Goal: Task Accomplishment & Management: Use online tool/utility

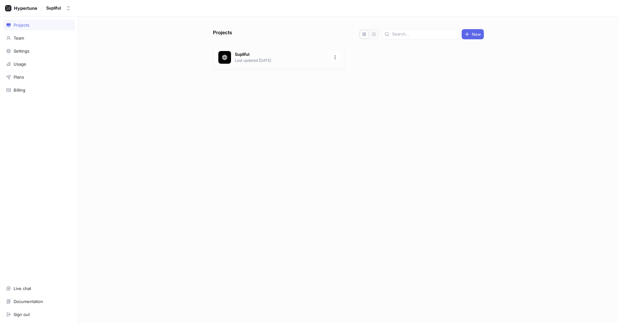
click at [256, 54] on p "Supliful" at bounding box center [281, 54] width 92 height 6
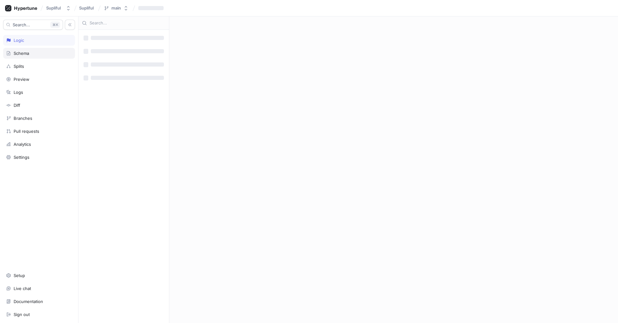
click at [19, 53] on div "Schema" at bounding box center [22, 53] width 16 height 5
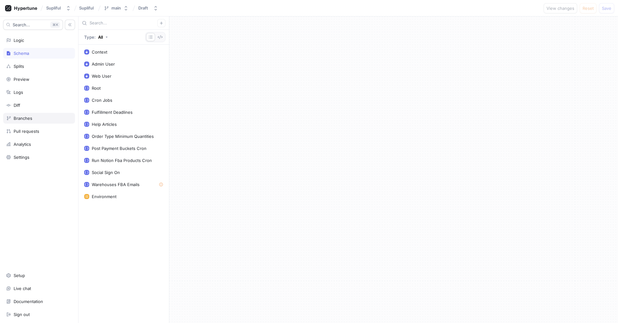
click at [29, 119] on div "Branches" at bounding box center [23, 118] width 19 height 5
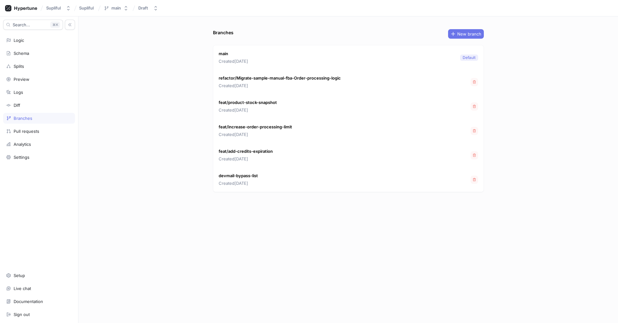
click at [472, 35] on span "New branch" at bounding box center [470, 34] width 24 height 4
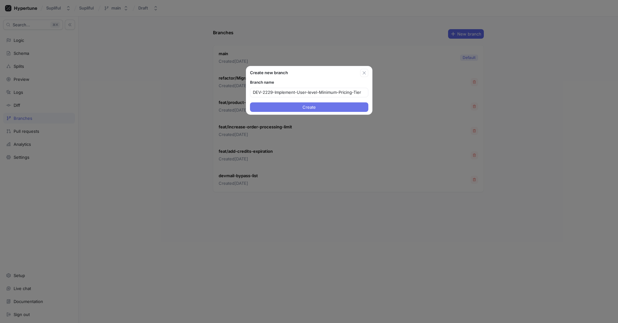
type input "DEV-2229-Implement-User-level-Minimum-Pricing-Tier"
click at [305, 108] on span "Create" at bounding box center [309, 107] width 13 height 4
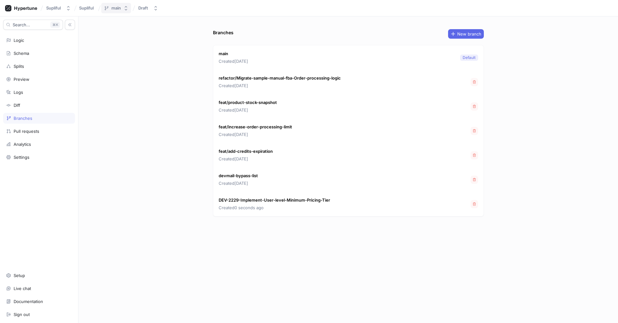
click at [116, 12] on button "main" at bounding box center [116, 8] width 30 height 10
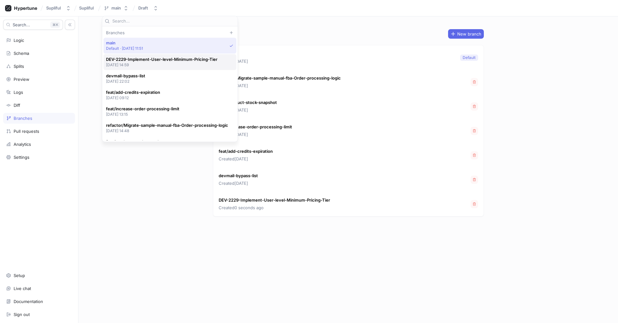
click at [142, 64] on p "[DATE] 14:59" at bounding box center [161, 64] width 111 height 5
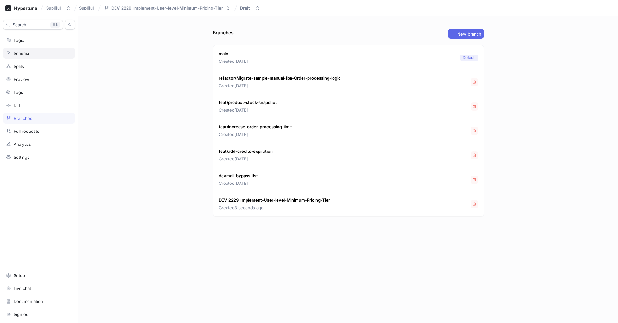
click at [26, 54] on div "Schema" at bounding box center [22, 53] width 16 height 5
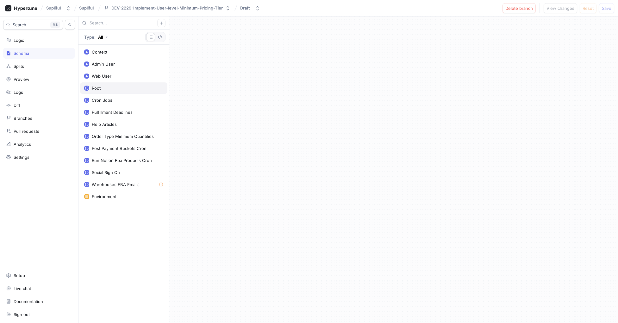
click at [108, 88] on div "Root" at bounding box center [123, 87] width 79 height 5
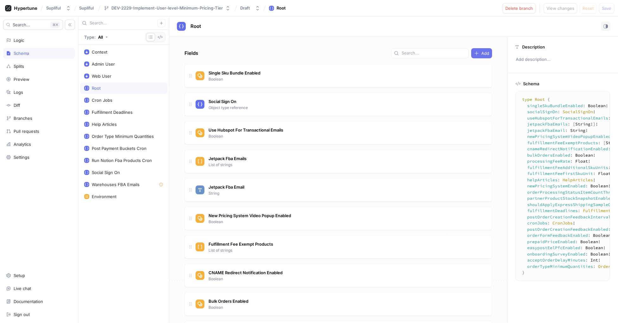
click at [482, 52] on span "Add" at bounding box center [486, 53] width 8 height 4
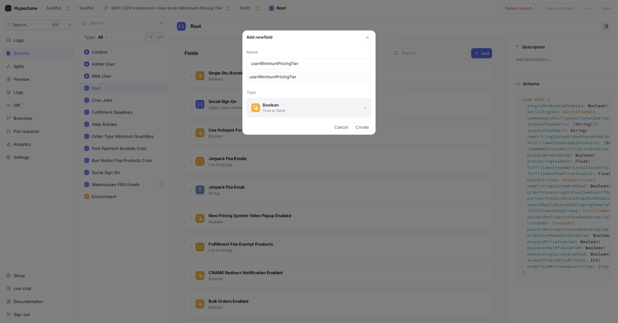
click at [288, 106] on button "Boolean True or false" at bounding box center [309, 107] width 125 height 19
type input "userMinimumPricingTier"
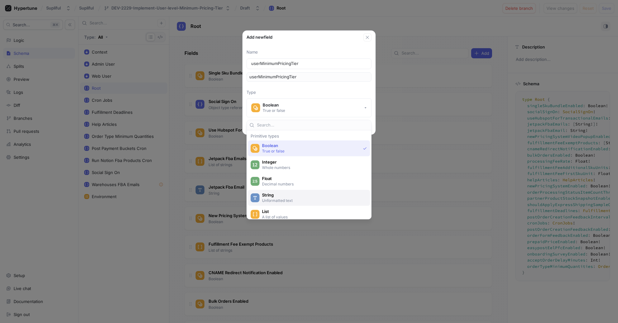
click at [298, 197] on span "String" at bounding box center [313, 194] width 102 height 5
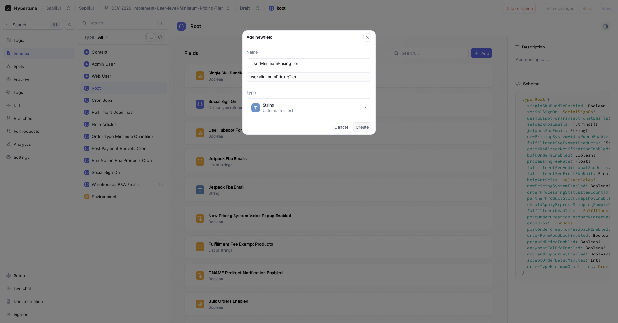
click at [364, 128] on span "Create" at bounding box center [362, 127] width 13 height 4
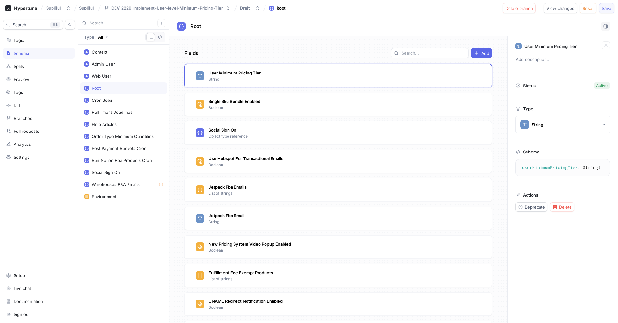
click at [611, 9] on span "Save" at bounding box center [606, 8] width 9 height 4
click at [559, 168] on textarea "userMinimumPricingTier: String!" at bounding box center [563, 167] width 89 height 11
click at [558, 126] on button "String" at bounding box center [563, 124] width 95 height 17
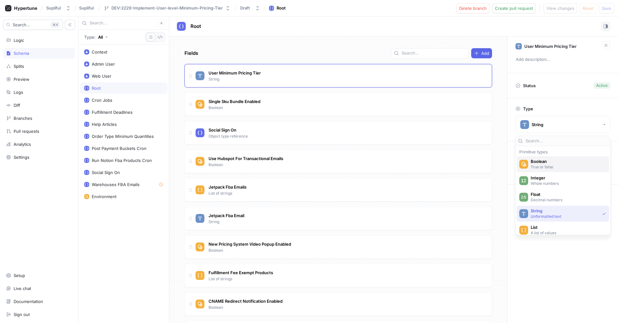
scroll to position [23, 0]
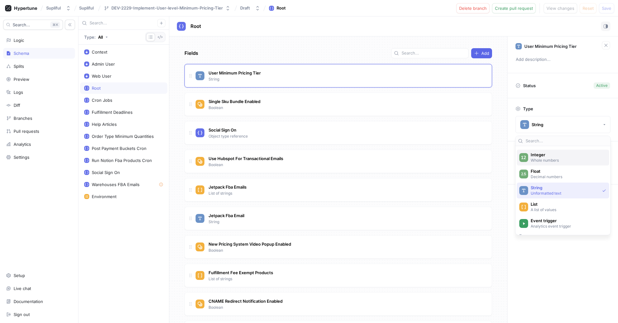
click at [550, 158] on p "Whole numbers" at bounding box center [567, 159] width 73 height 5
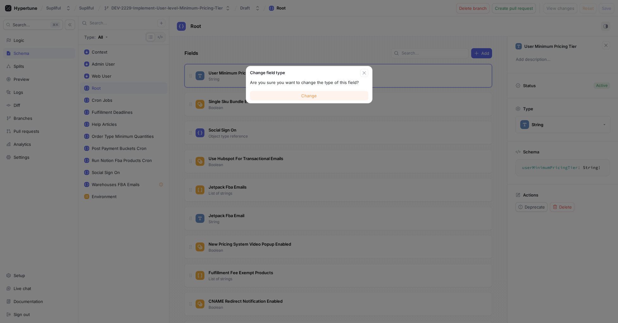
click at [310, 95] on span "Change" at bounding box center [309, 96] width 16 height 4
type textarea "userMinimumPricingTier: Int!"
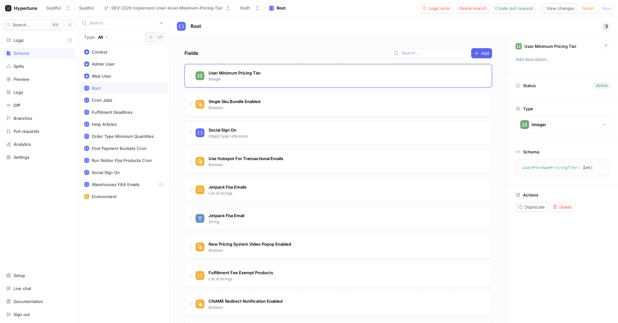
click at [554, 168] on textarea "userMinimumPricingTier: Int!" at bounding box center [563, 167] width 89 height 11
click at [567, 209] on span "Delete" at bounding box center [566, 207] width 13 height 4
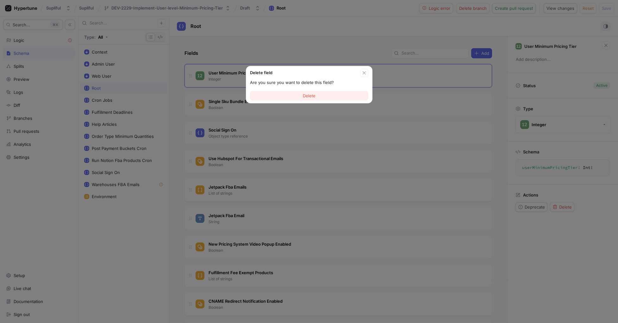
click at [333, 97] on button "Delete" at bounding box center [309, 95] width 118 height 9
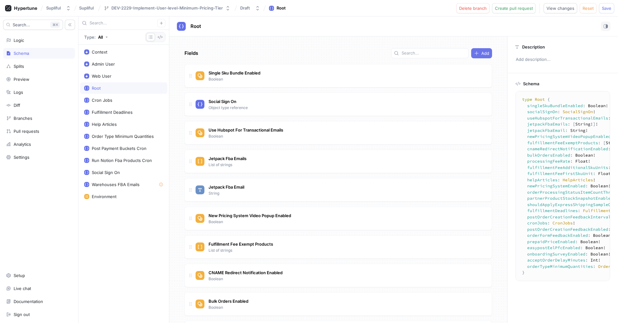
click at [482, 54] on span "Add" at bounding box center [486, 53] width 8 height 4
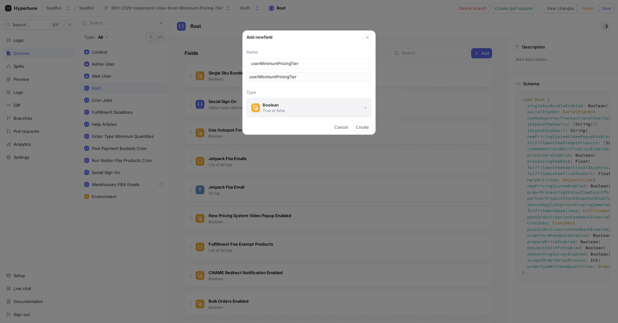
click at [313, 104] on button "Boolean True or false" at bounding box center [309, 107] width 125 height 19
type input "userMinimumPricingTier"
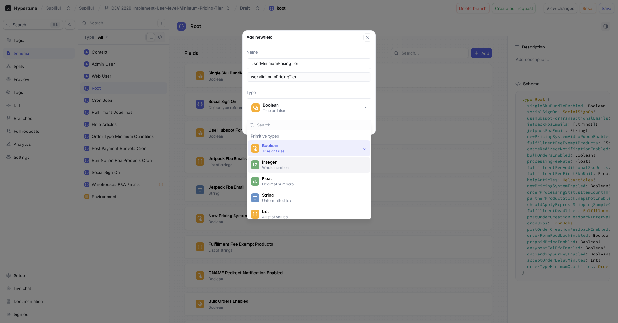
click at [287, 165] on p "Whole numbers" at bounding box center [312, 167] width 101 height 5
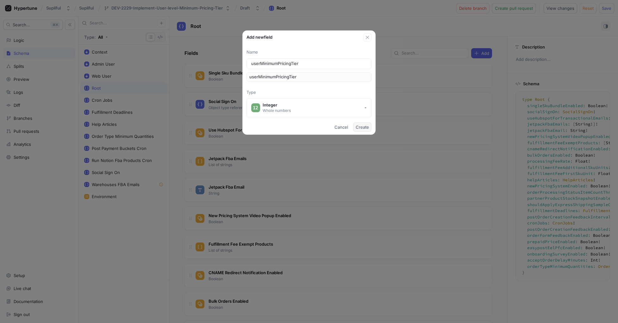
click at [364, 127] on span "Create" at bounding box center [362, 127] width 13 height 4
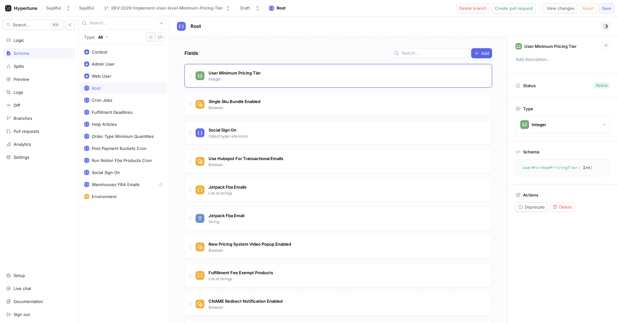
click at [612, 5] on button "Save" at bounding box center [606, 8] width 15 height 10
click at [32, 118] on div "Branches" at bounding box center [39, 118] width 66 height 5
